Goal: Find specific page/section: Find specific page/section

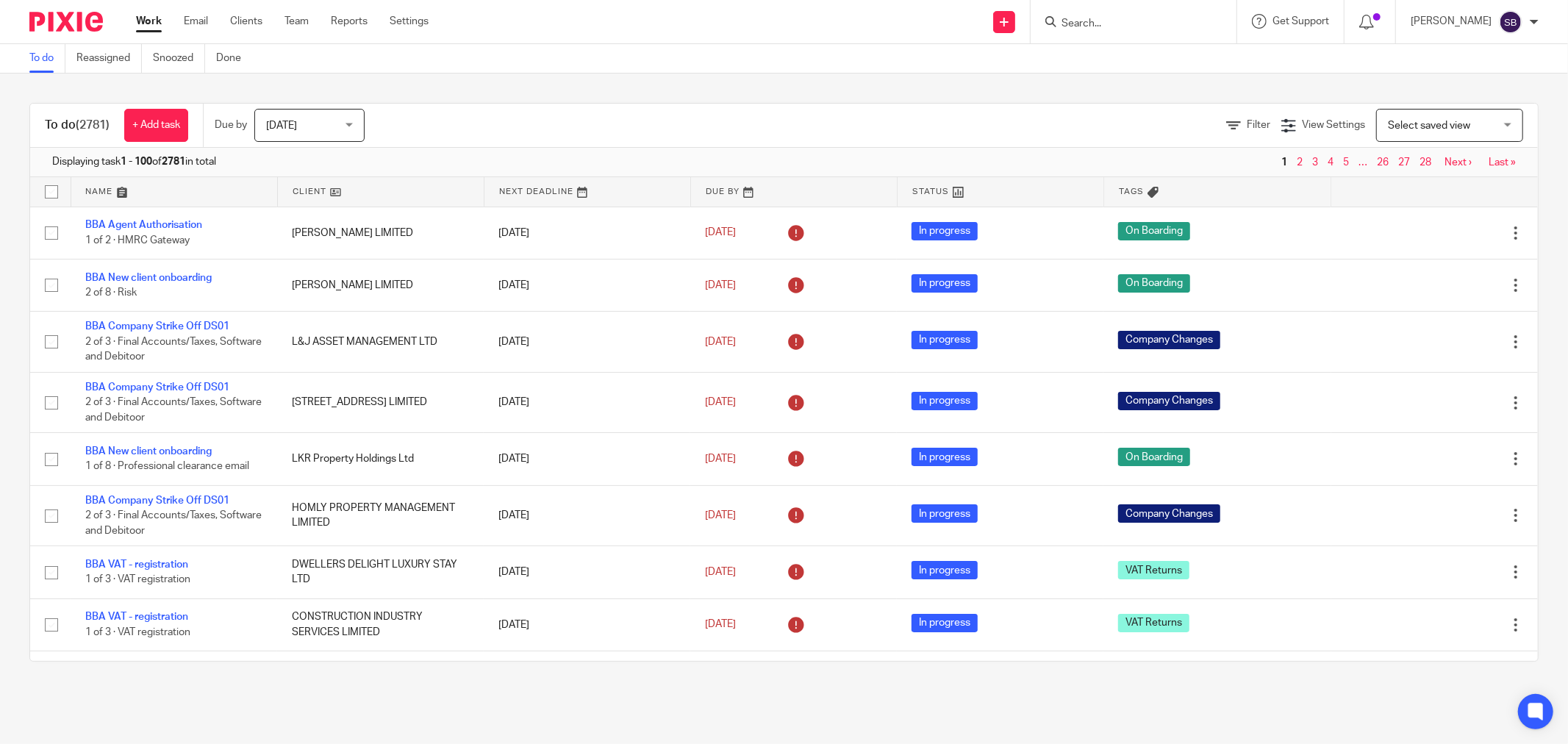
click at [1165, 19] on input "Search" at bounding box center [1126, 24] width 132 height 13
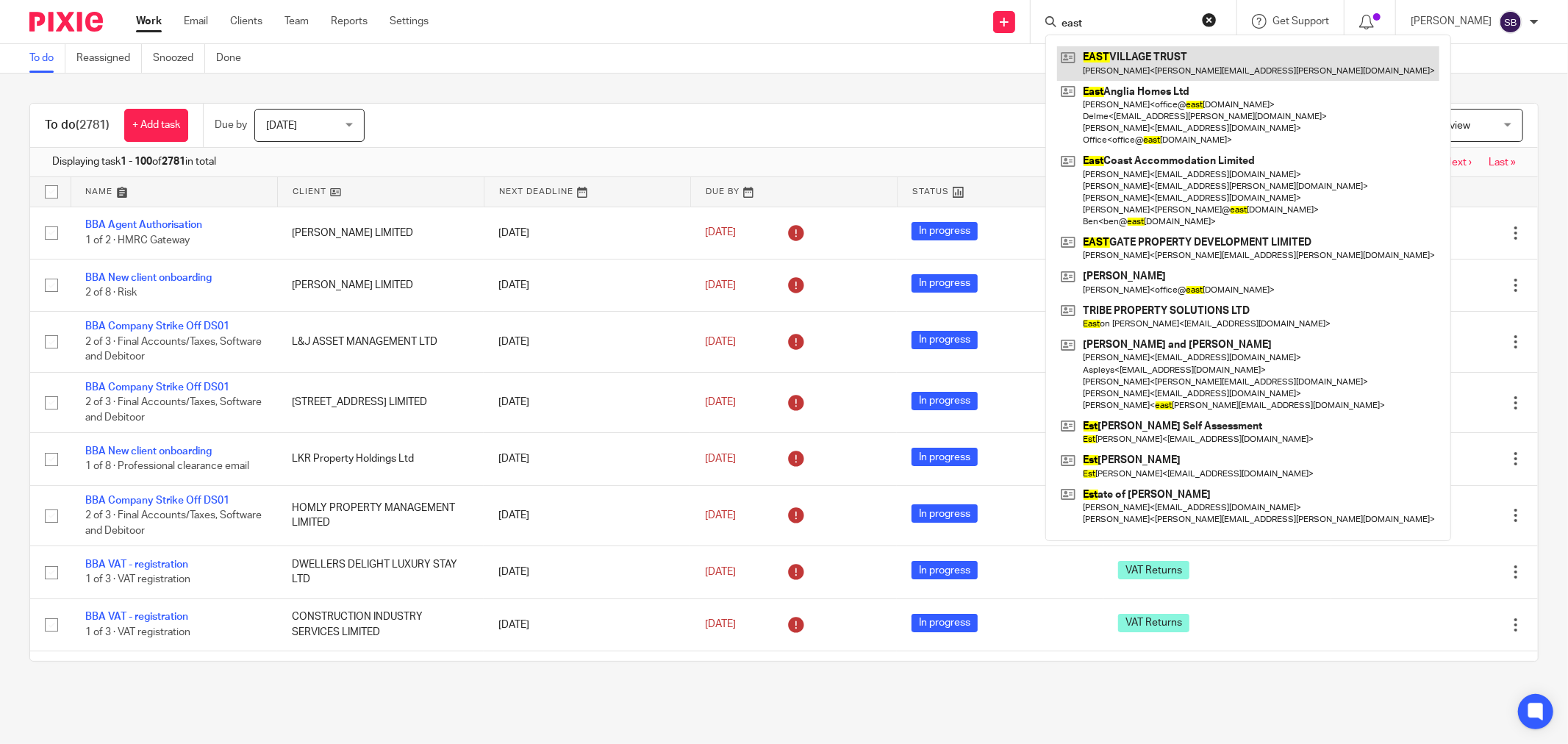
type input "east"
click at [1209, 59] on link at bounding box center [1248, 63] width 382 height 34
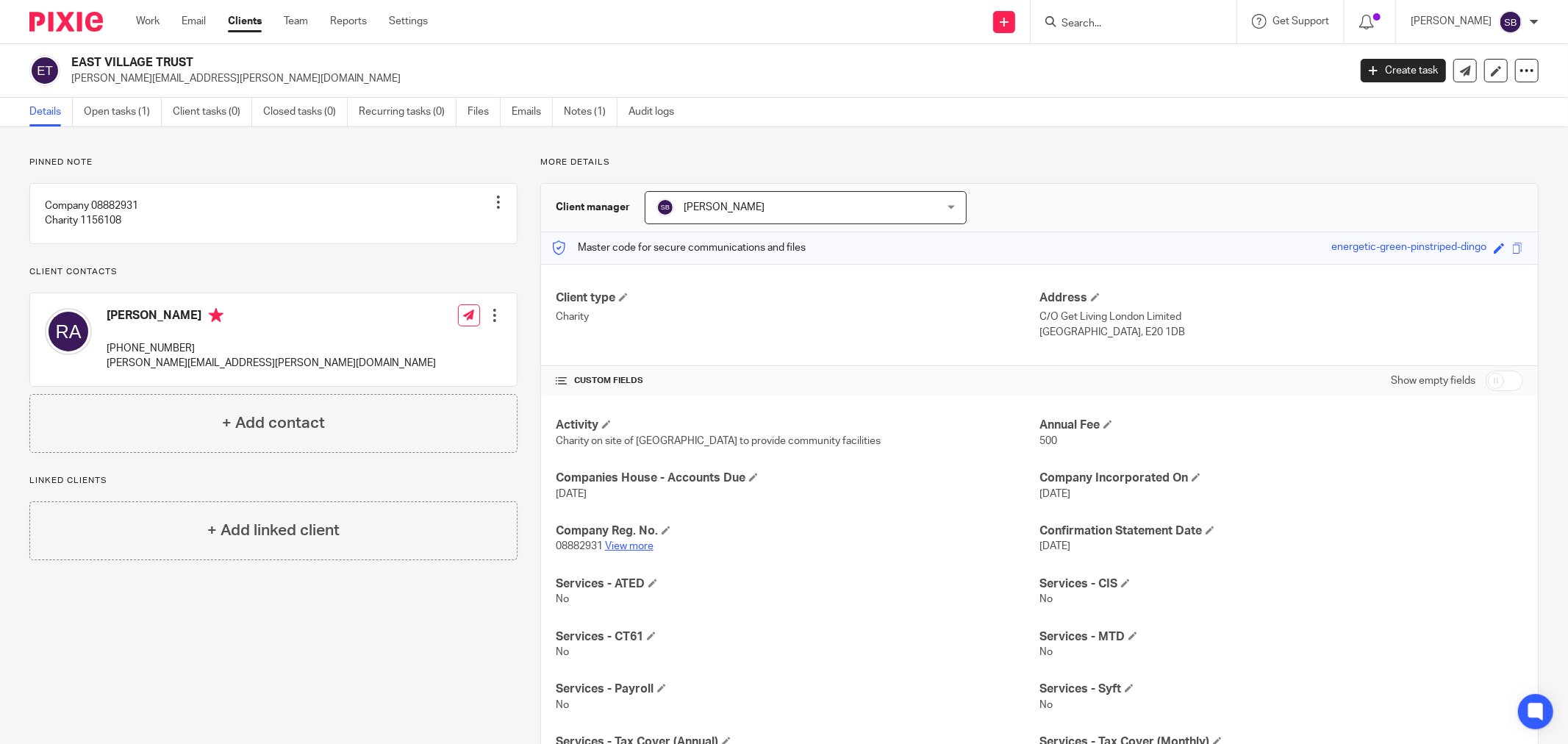
click at [623, 544] on link "View more" at bounding box center [629, 546] width 48 height 10
